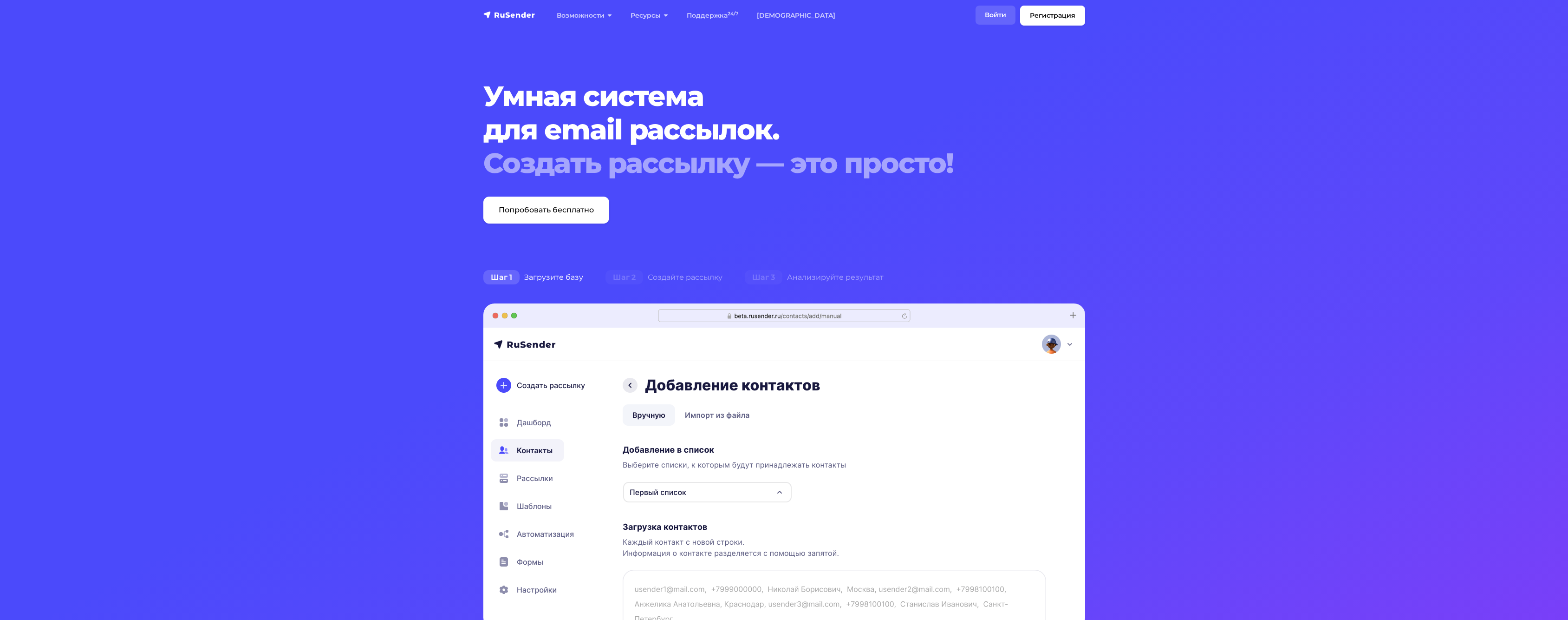
click at [998, 10] on link "Войти" at bounding box center [996, 15] width 40 height 19
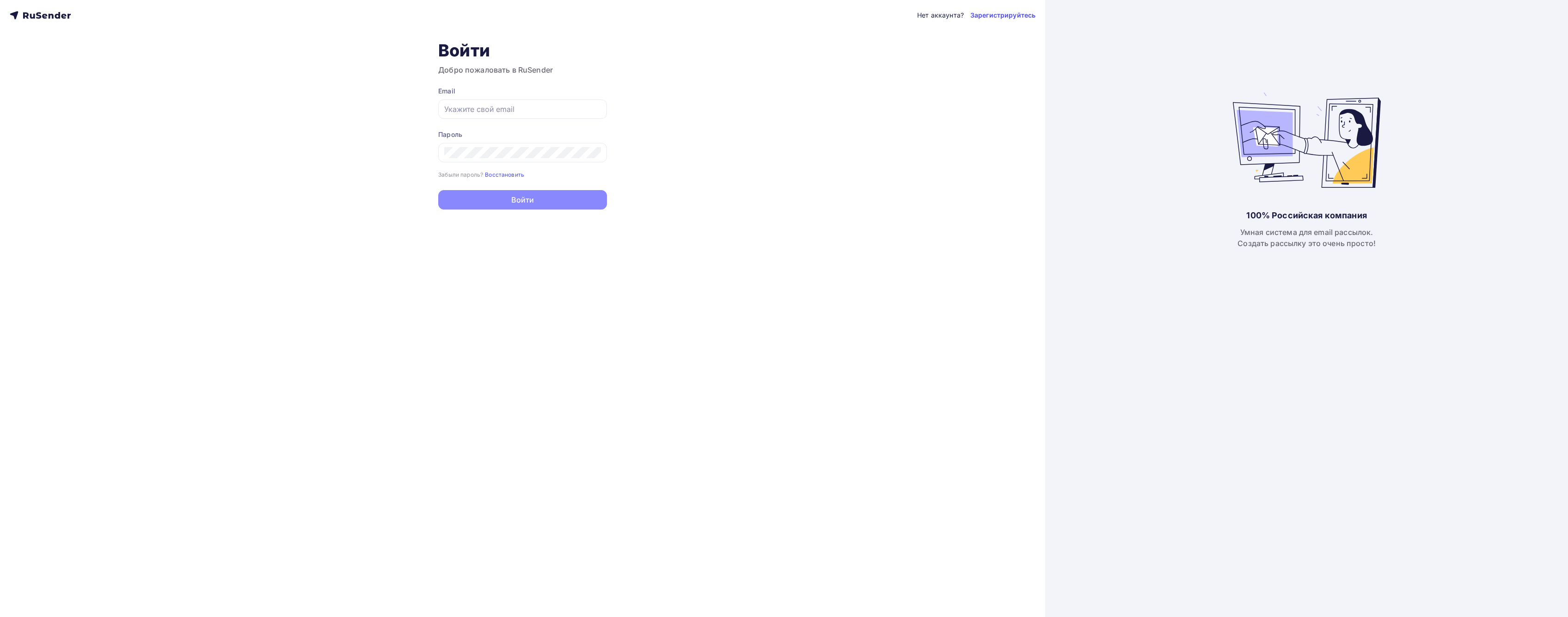
type input "[EMAIL_ADDRESS][DOMAIN_NAME]"
click at [480, 200] on button "Войти" at bounding box center [522, 200] width 169 height 19
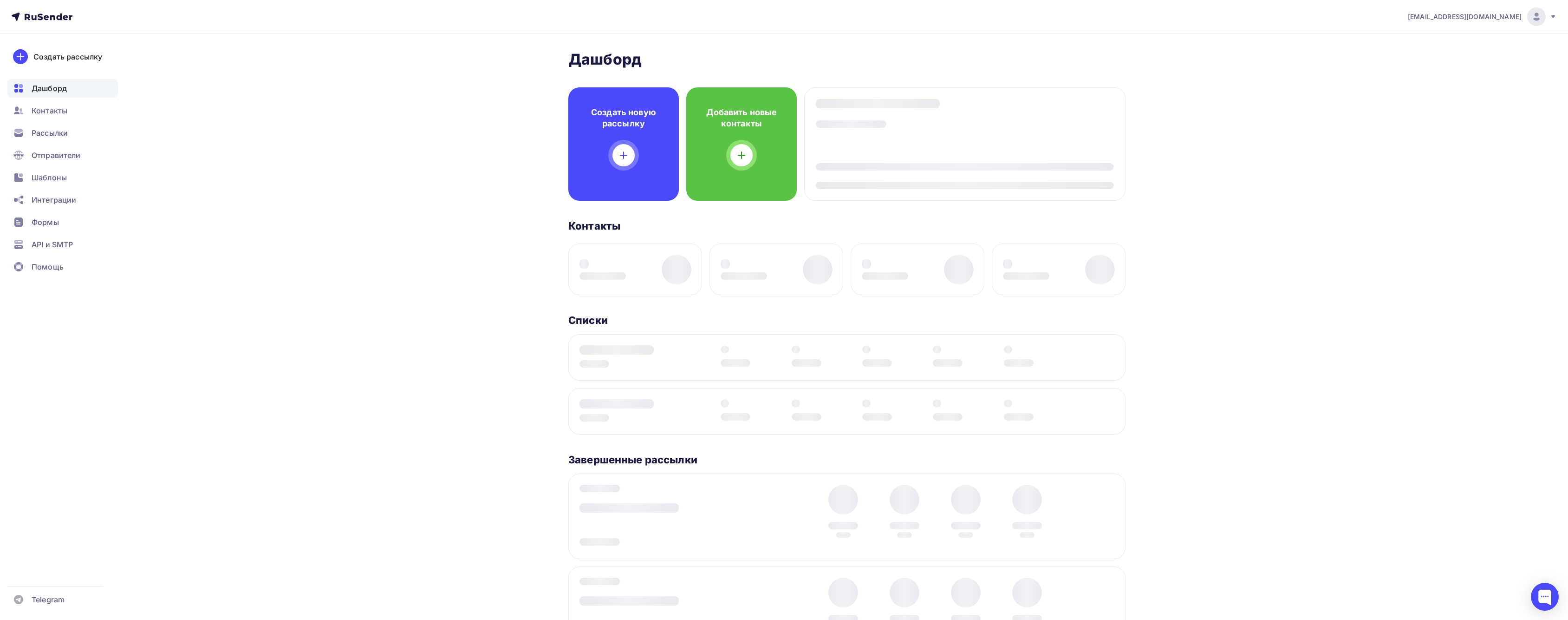
click at [502, 196] on div "[PERSON_NAME] Пару шагов, чтобы начать работу! Закрыть Выполните эти шаги, чтоб…" at bounding box center [784, 365] width 761 height 663
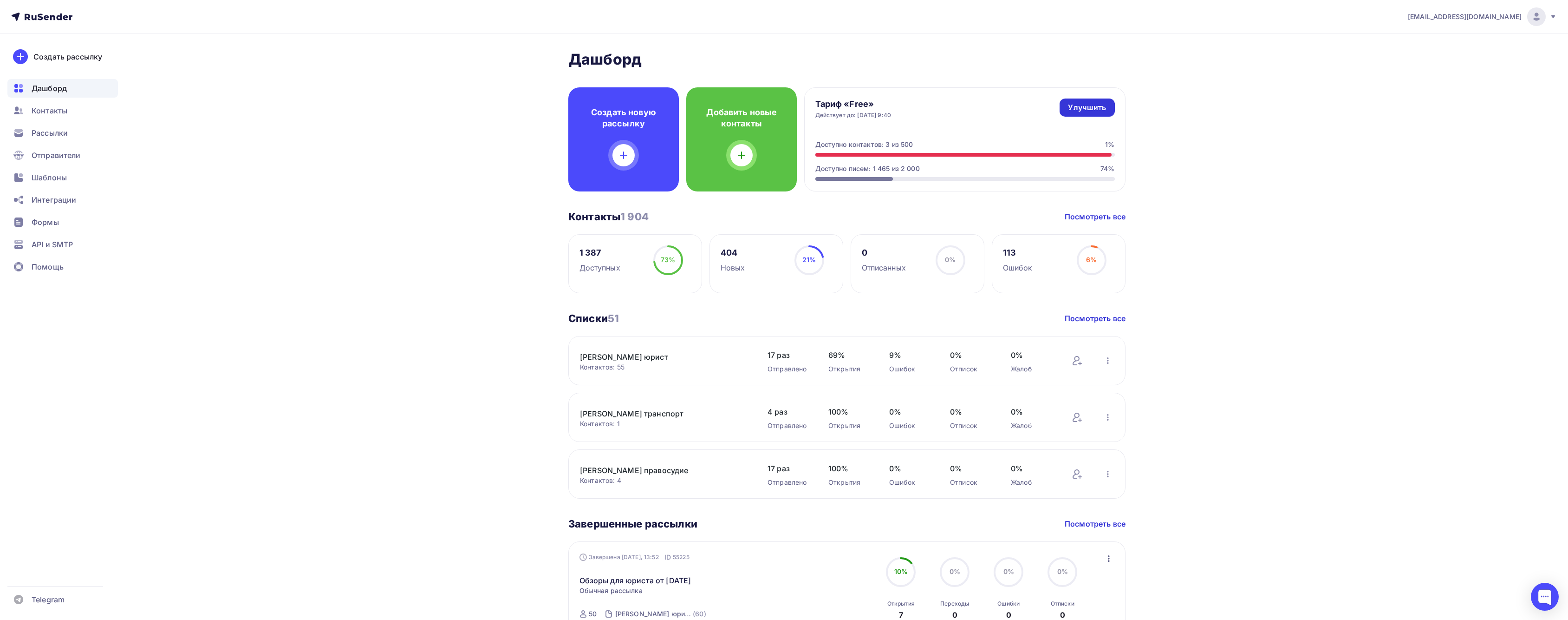
click at [1089, 105] on div "Улучшить" at bounding box center [1087, 107] width 38 height 10
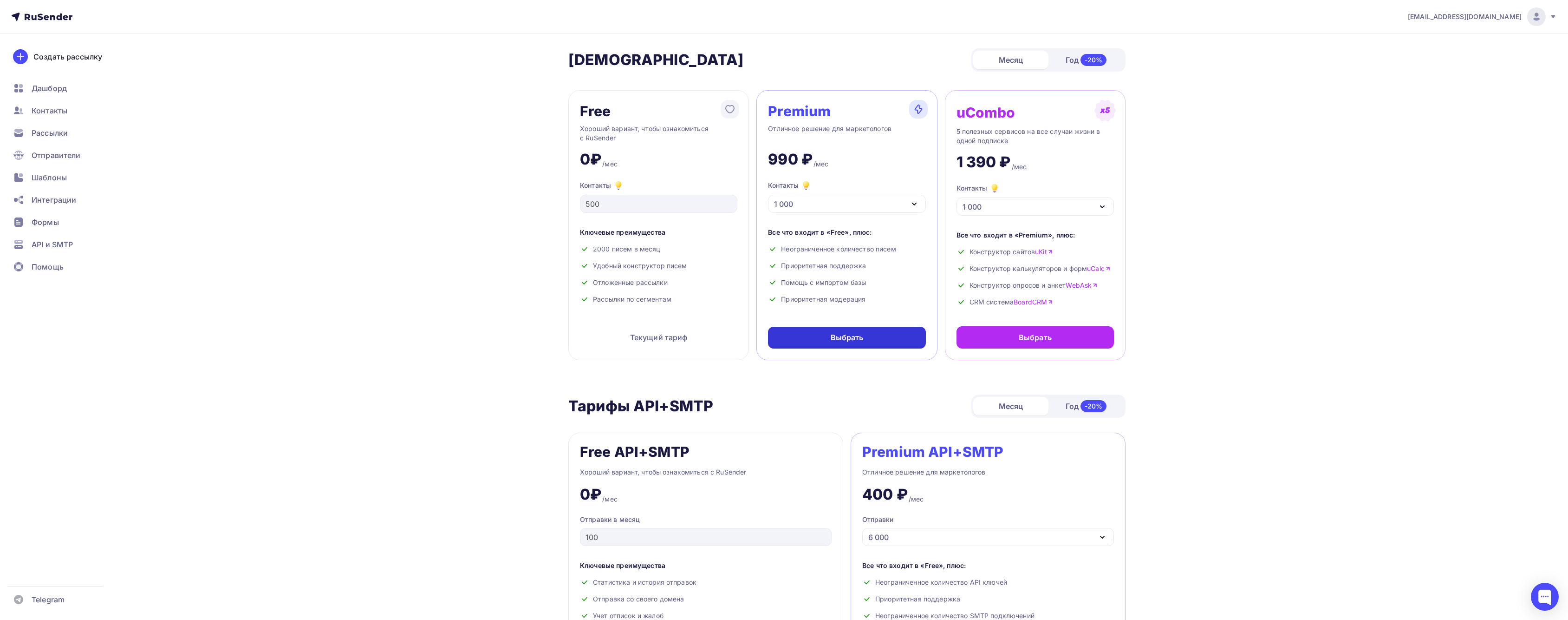
click at [820, 329] on div "Выбрать" at bounding box center [847, 338] width 158 height 22
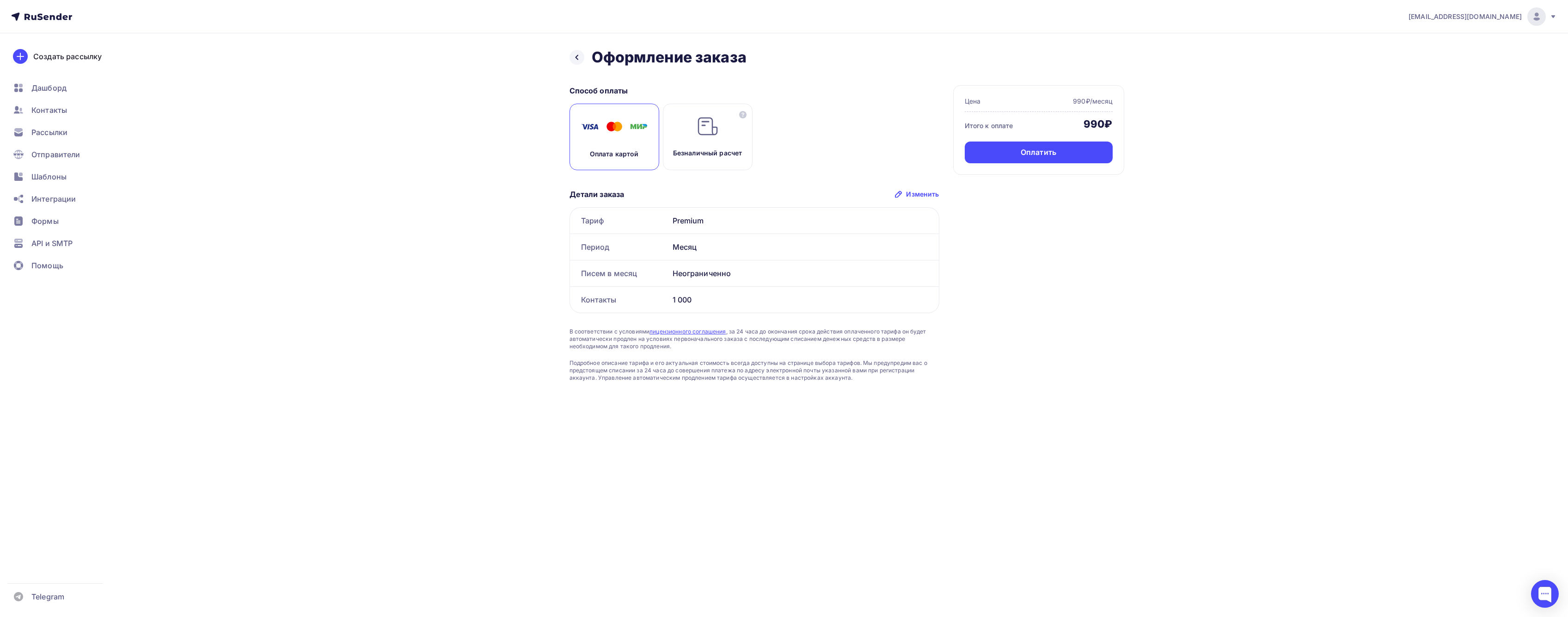
click at [622, 144] on div "Оплата картой" at bounding box center [614, 136] width 90 height 67
click at [1044, 154] on div "Оплатить" at bounding box center [1038, 152] width 36 height 10
